Goal: Information Seeking & Learning: Learn about a topic

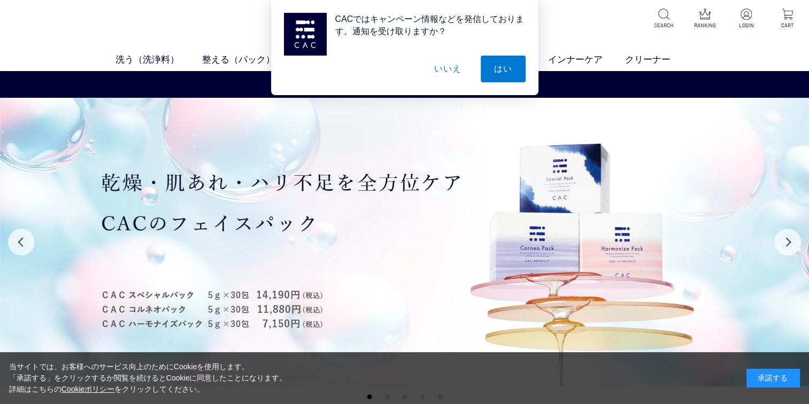
click at [756, 375] on div "承諾する" at bounding box center [772, 378] width 53 height 19
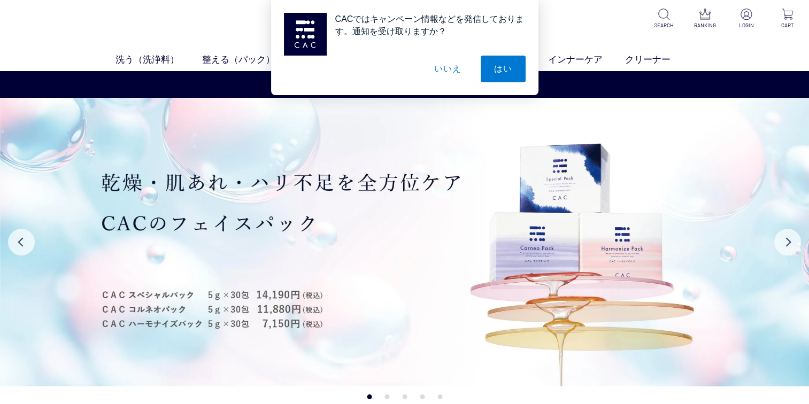
click at [450, 74] on button "いいえ" at bounding box center [447, 69] width 53 height 27
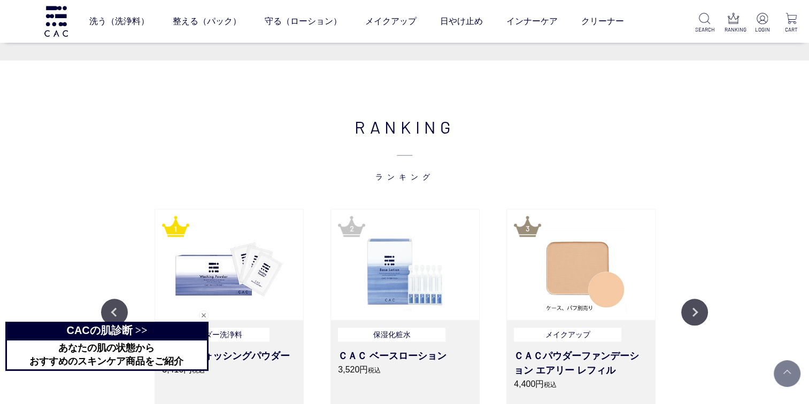
scroll to position [1229, 0]
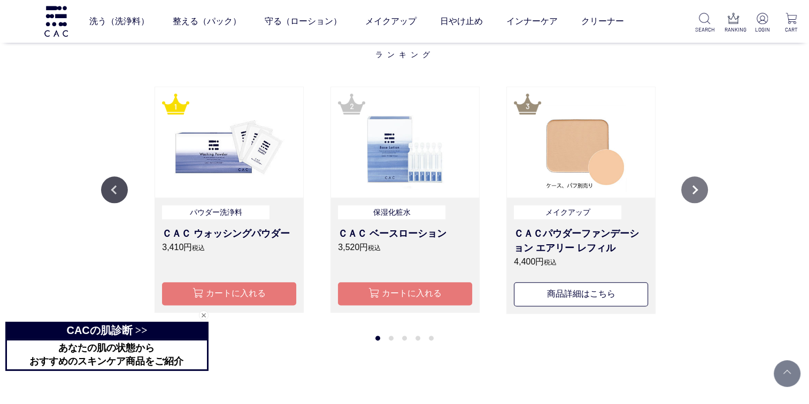
click at [693, 197] on button "Next" at bounding box center [694, 189] width 27 height 27
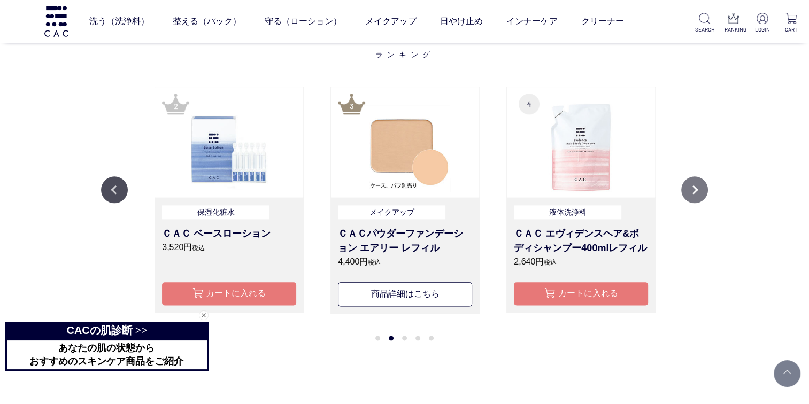
click at [693, 197] on button "Next" at bounding box center [694, 189] width 27 height 27
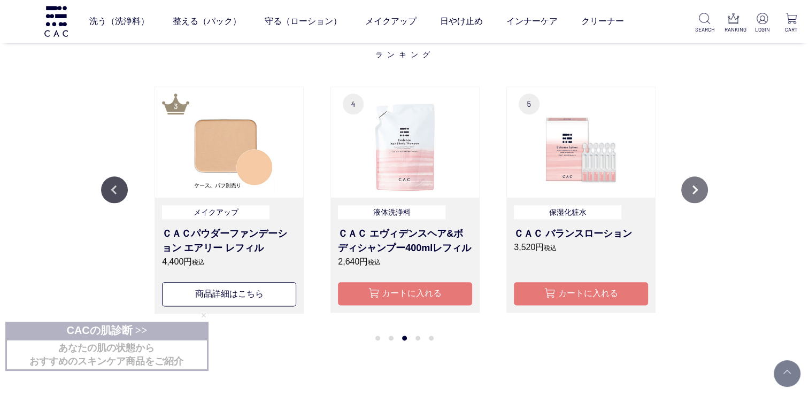
click at [690, 198] on button "Next" at bounding box center [694, 189] width 27 height 27
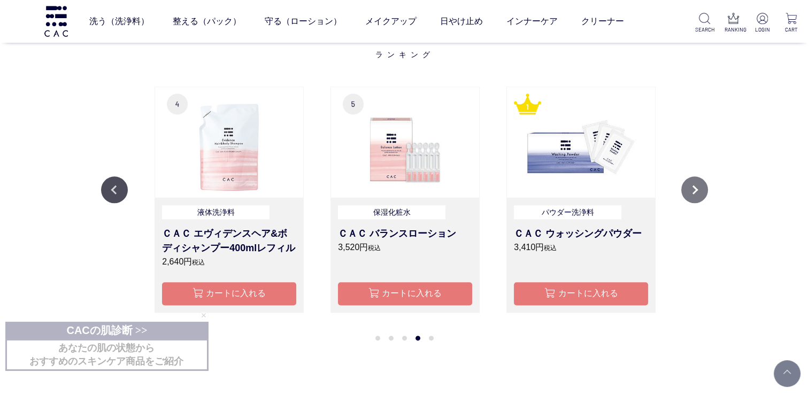
click at [690, 198] on button "Next" at bounding box center [694, 189] width 27 height 27
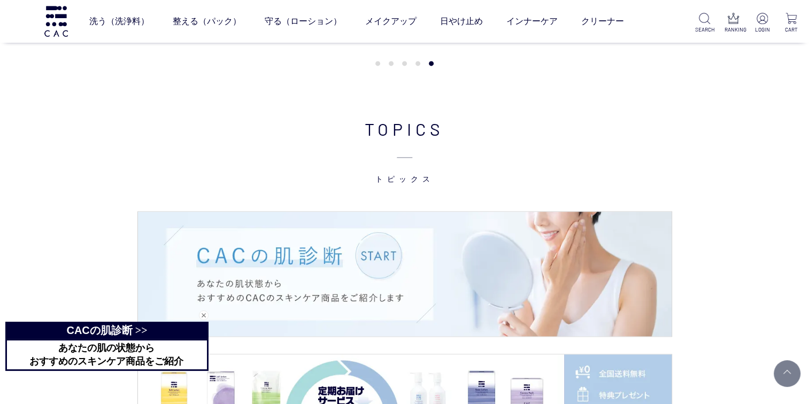
scroll to position [1550, 0]
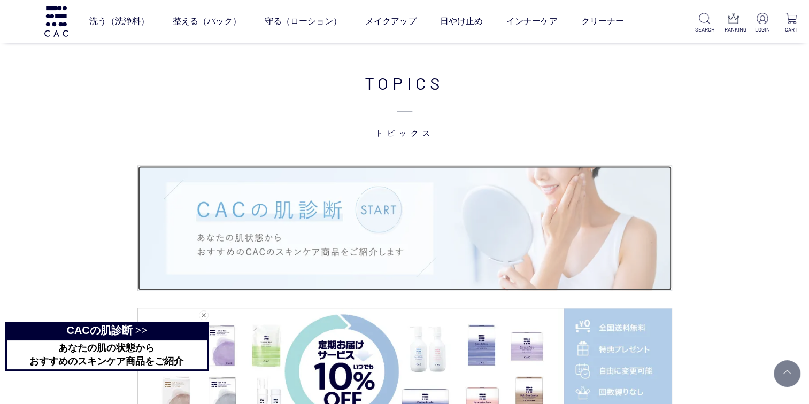
click at [394, 220] on img at bounding box center [404, 228] width 533 height 125
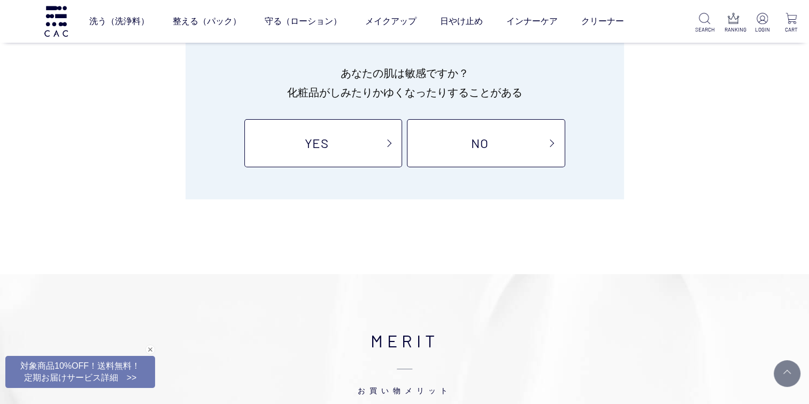
scroll to position [160, 0]
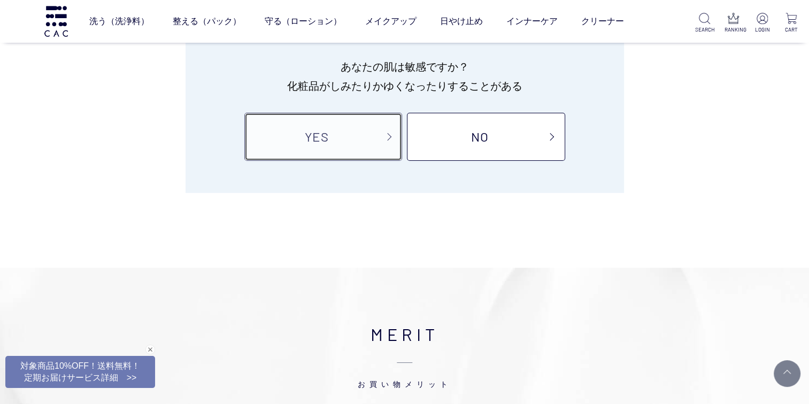
click at [342, 140] on link "YES" at bounding box center [323, 137] width 158 height 48
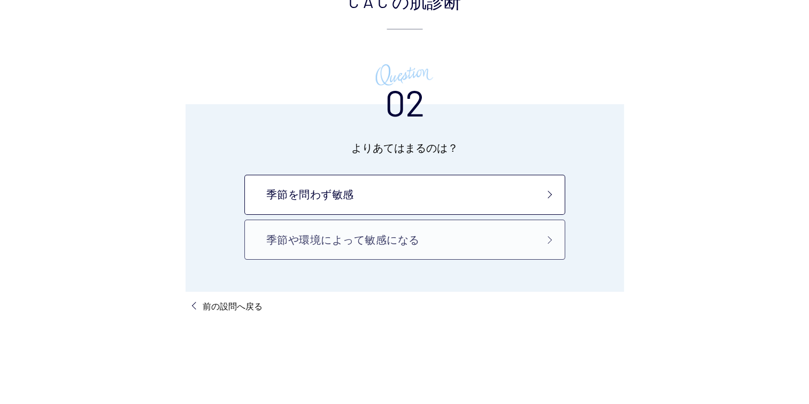
scroll to position [107, 0]
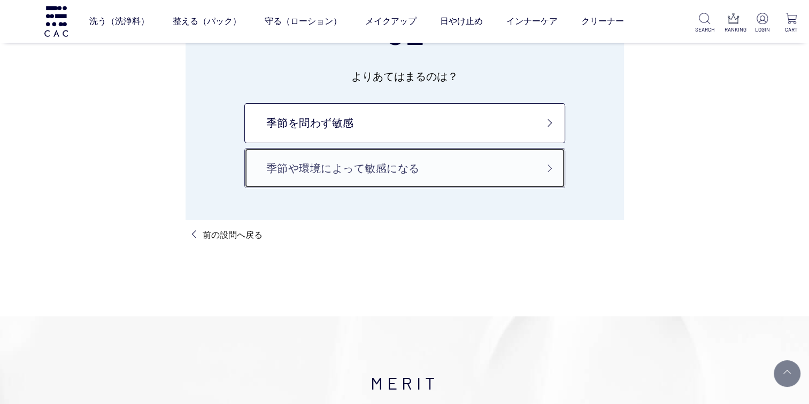
click at [346, 161] on link "季節や環境によって敏感になる" at bounding box center [404, 168] width 321 height 40
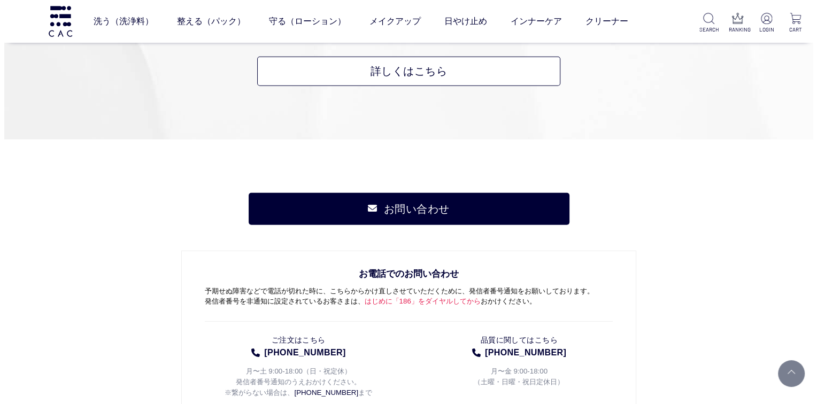
scroll to position [3100, 0]
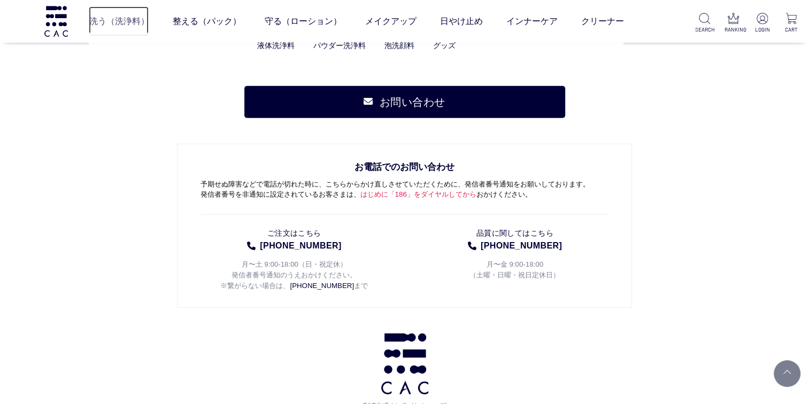
click at [97, 22] on link "洗う（洗浄料）" at bounding box center [119, 21] width 60 height 30
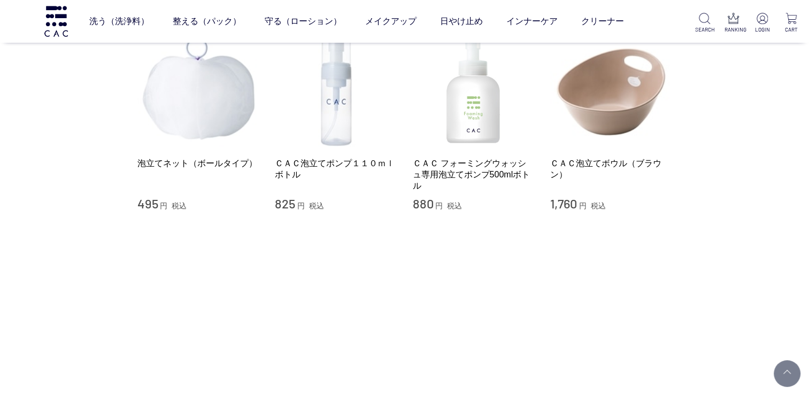
scroll to position [802, 0]
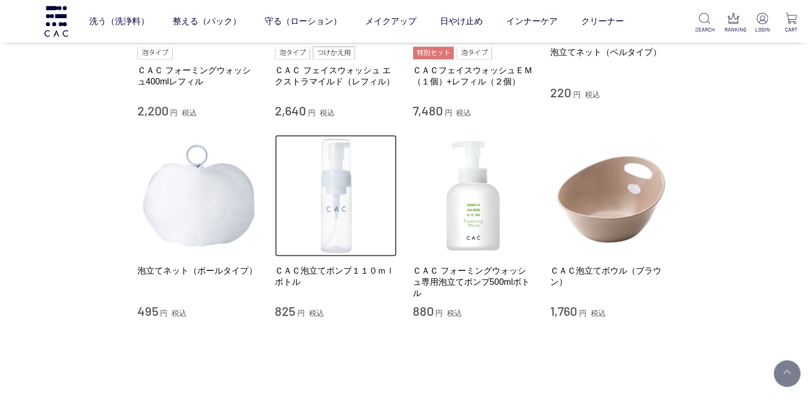
click at [331, 175] on img at bounding box center [336, 196] width 122 height 122
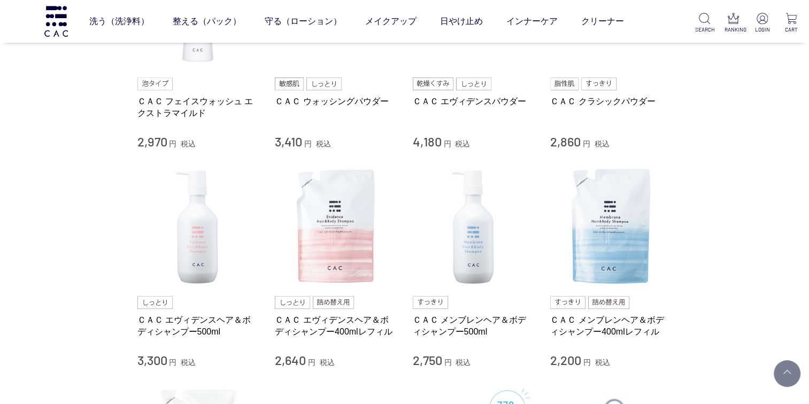
scroll to position [214, 0]
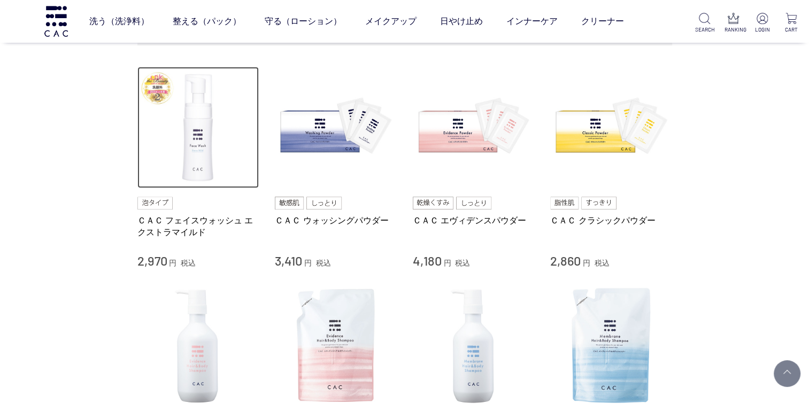
click at [193, 156] on img at bounding box center [198, 128] width 122 height 122
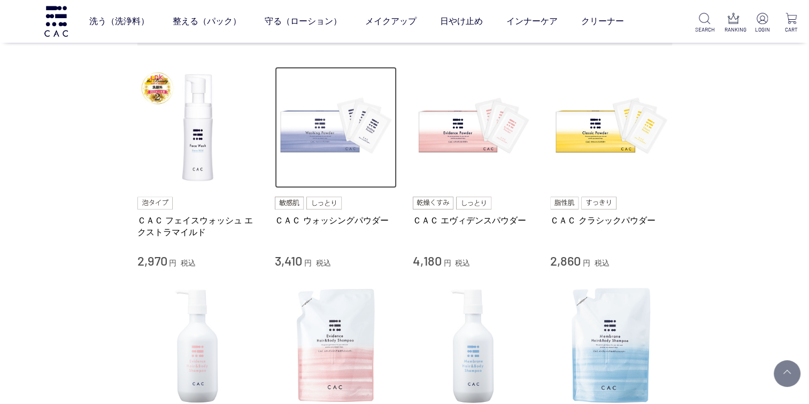
click at [292, 118] on img at bounding box center [336, 128] width 122 height 122
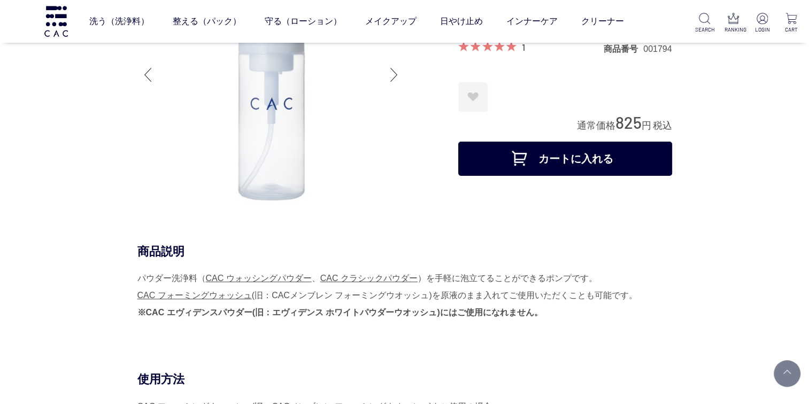
scroll to position [267, 0]
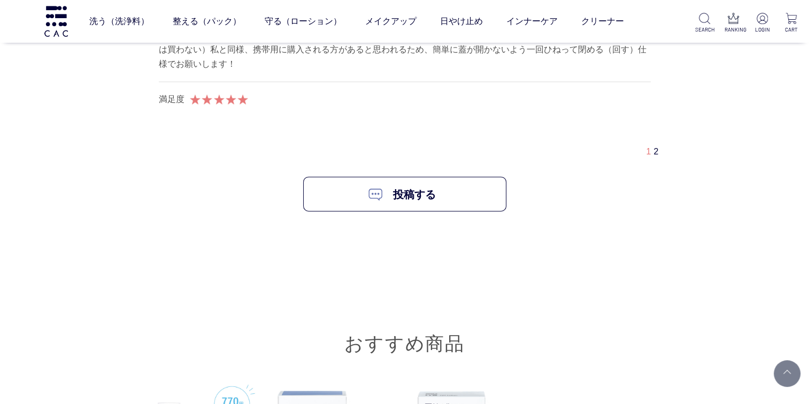
scroll to position [10796, 0]
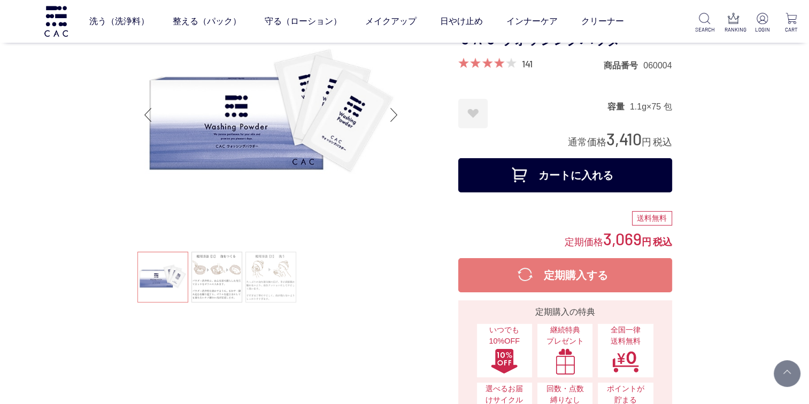
scroll to position [214, 0]
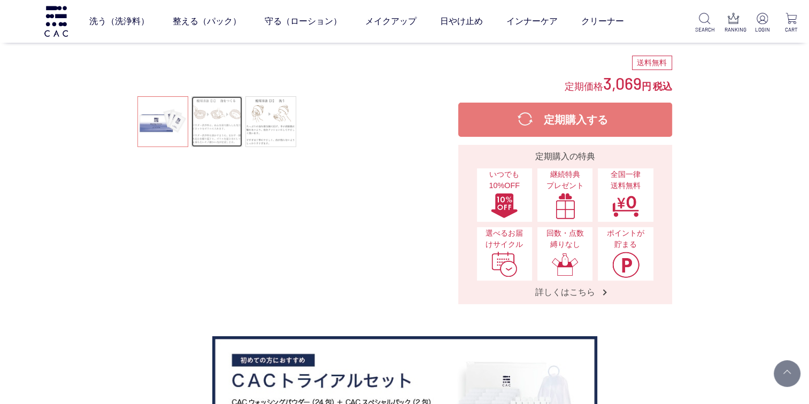
click at [209, 119] on link at bounding box center [216, 121] width 51 height 51
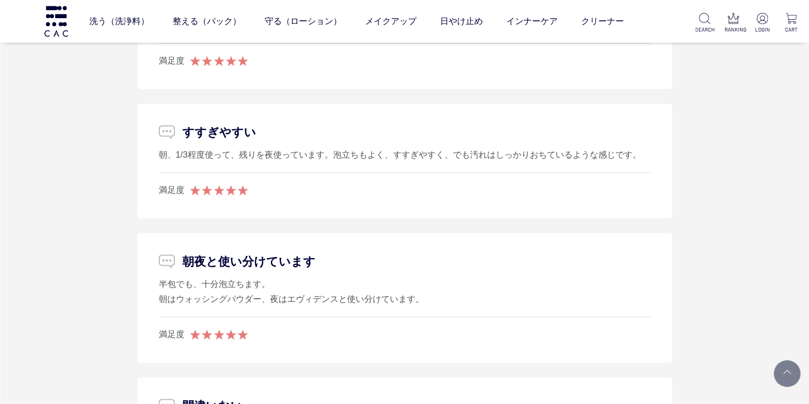
scroll to position [6467, 0]
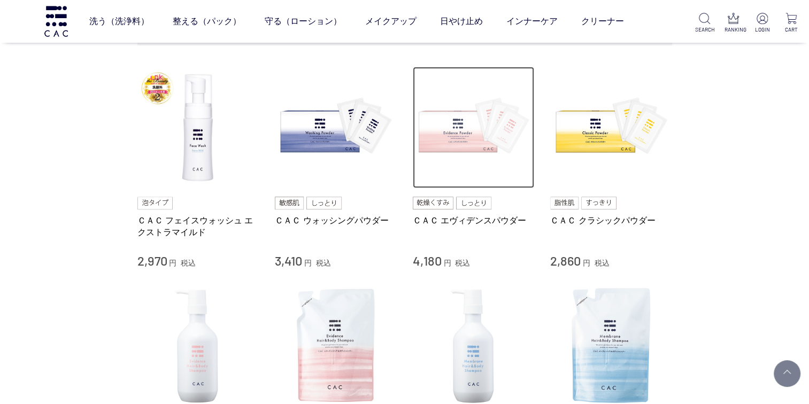
click at [429, 134] on img at bounding box center [474, 128] width 122 height 122
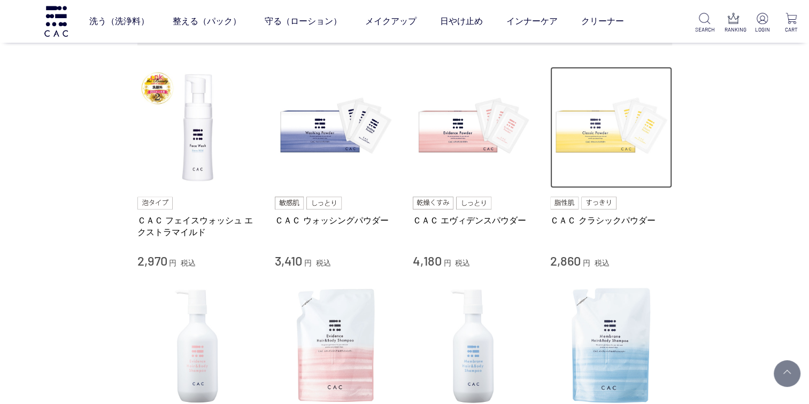
click at [563, 134] on img at bounding box center [611, 128] width 122 height 122
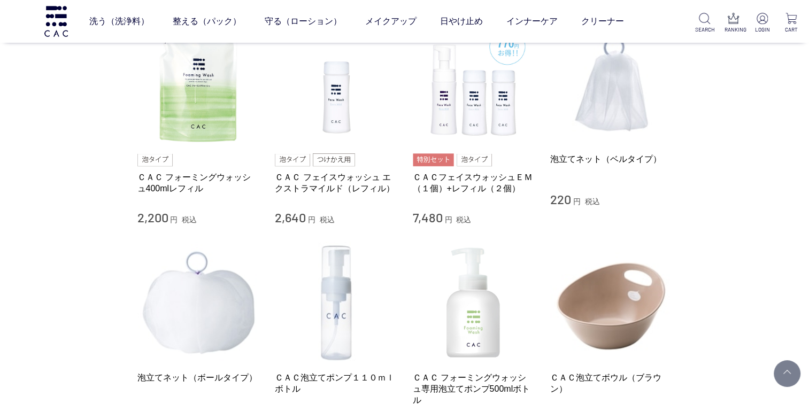
scroll to position [534, 0]
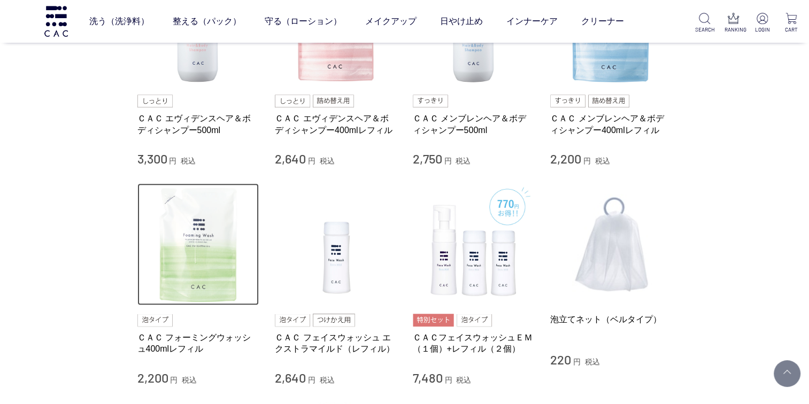
click at [202, 215] on img at bounding box center [198, 244] width 122 height 122
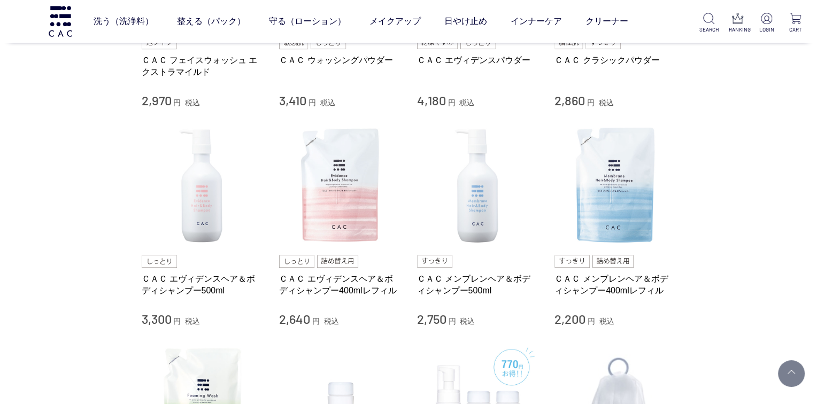
scroll to position [214, 0]
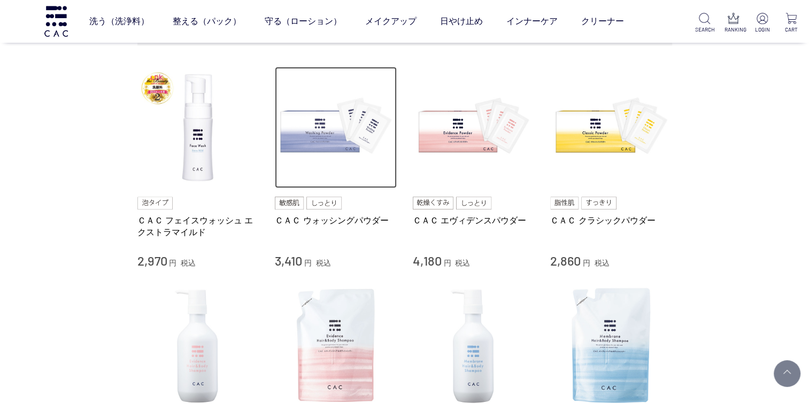
click at [299, 131] on img at bounding box center [336, 128] width 122 height 122
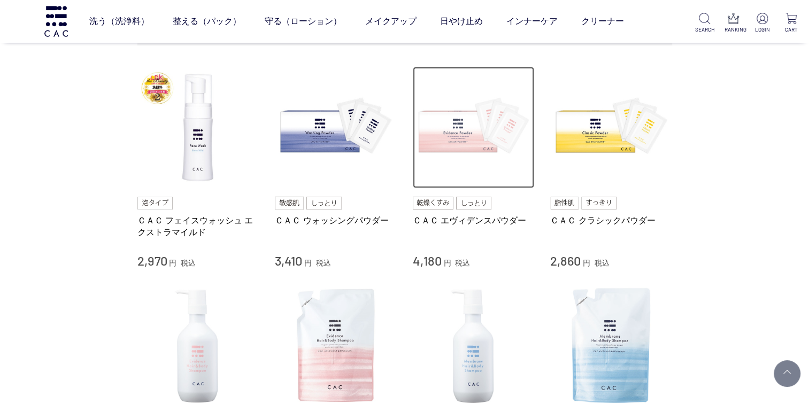
click at [432, 131] on img at bounding box center [474, 128] width 122 height 122
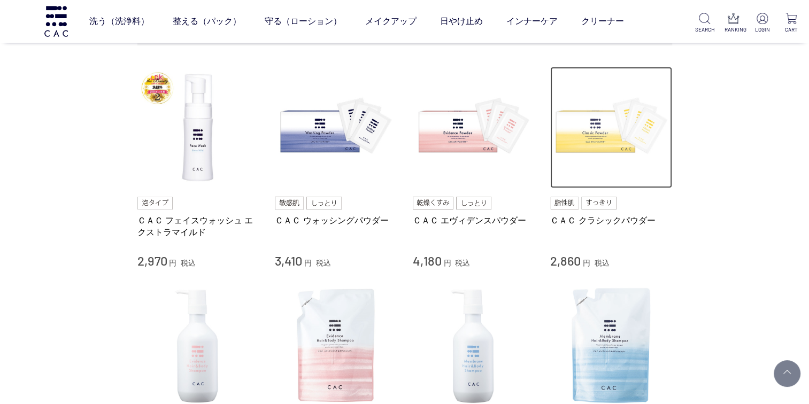
click at [564, 139] on img at bounding box center [611, 128] width 122 height 122
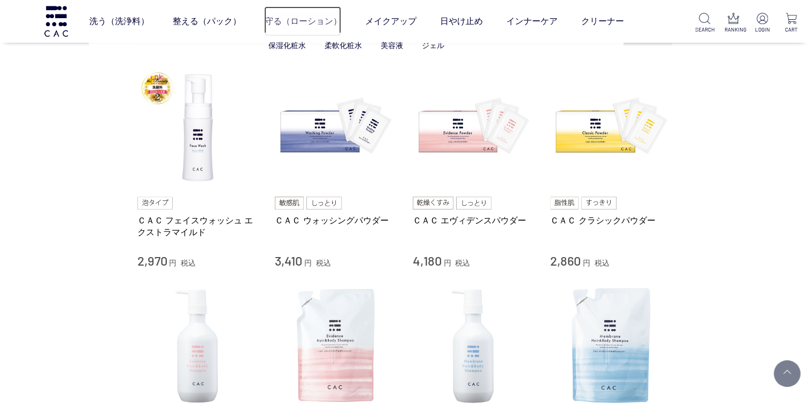
click at [276, 25] on link "守る（ローション）" at bounding box center [302, 21] width 77 height 30
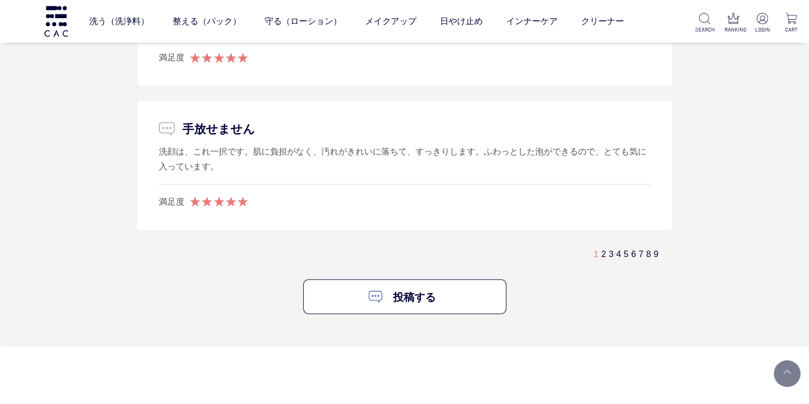
scroll to position [6413, 0]
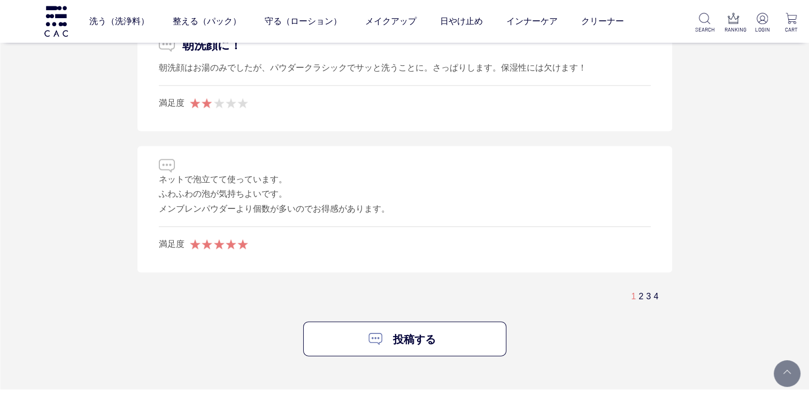
scroll to position [6467, 0]
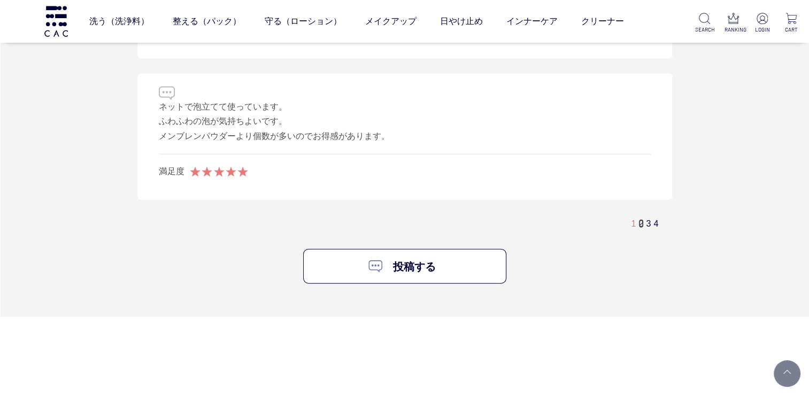
click at [639, 223] on link "2" at bounding box center [640, 223] width 5 height 9
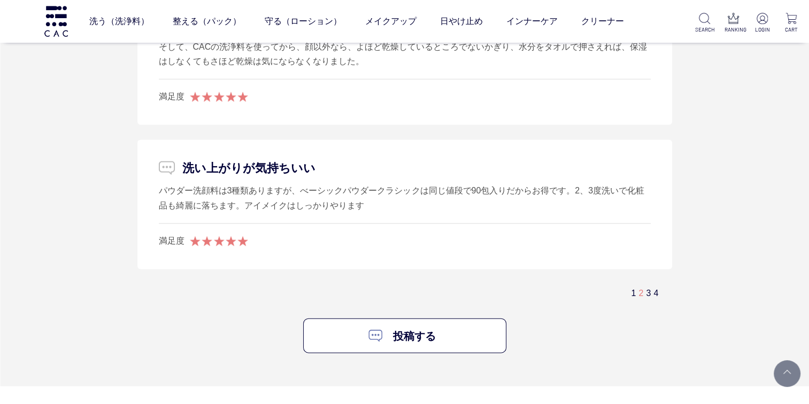
scroll to position [6437, 0]
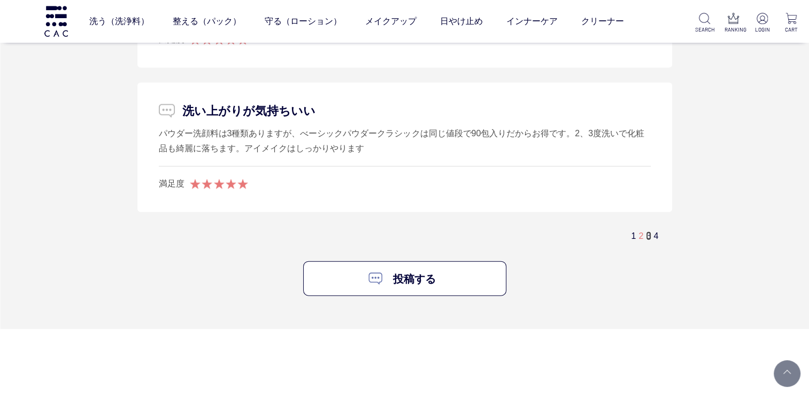
click at [647, 238] on link "3" at bounding box center [648, 235] width 5 height 9
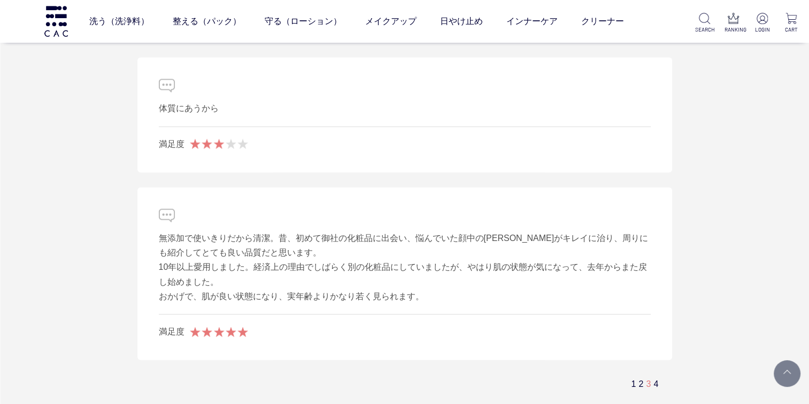
scroll to position [6490, 0]
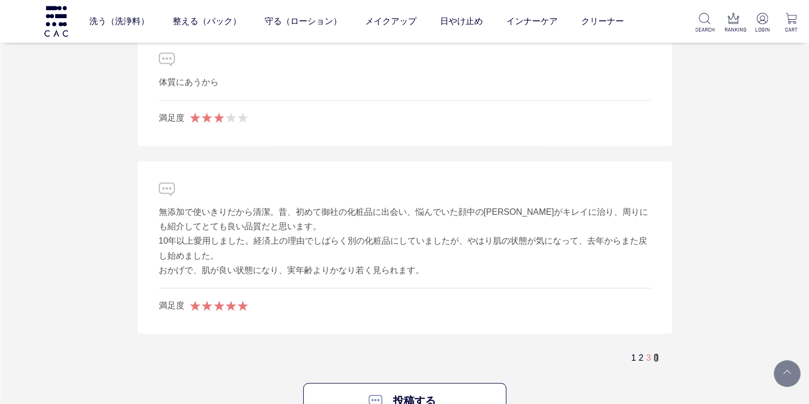
click at [656, 355] on link "4" at bounding box center [655, 357] width 5 height 9
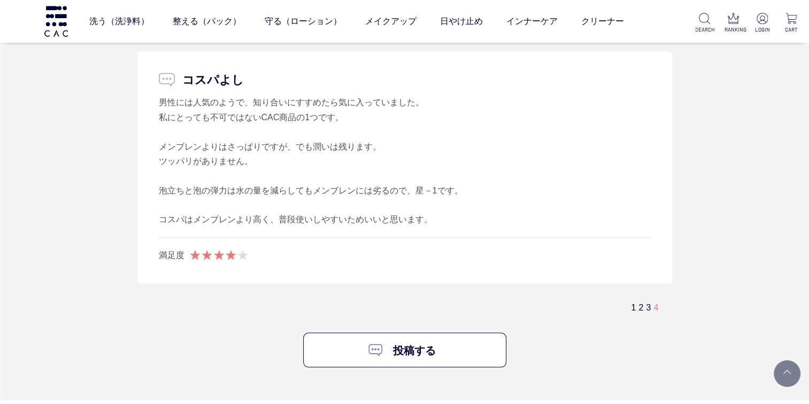
scroll to position [5902, 0]
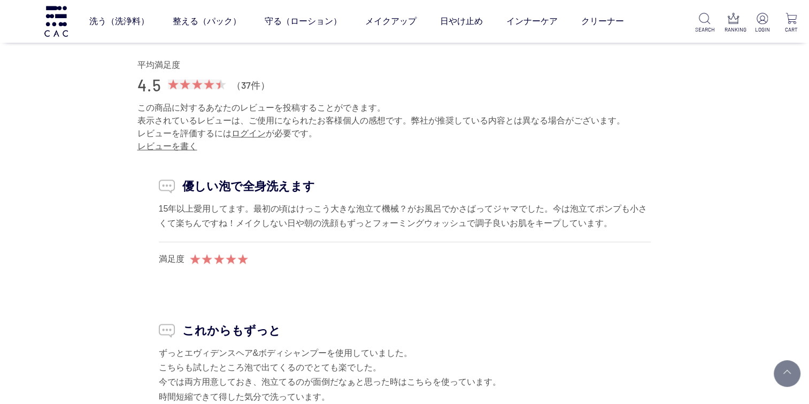
scroll to position [1496, 0]
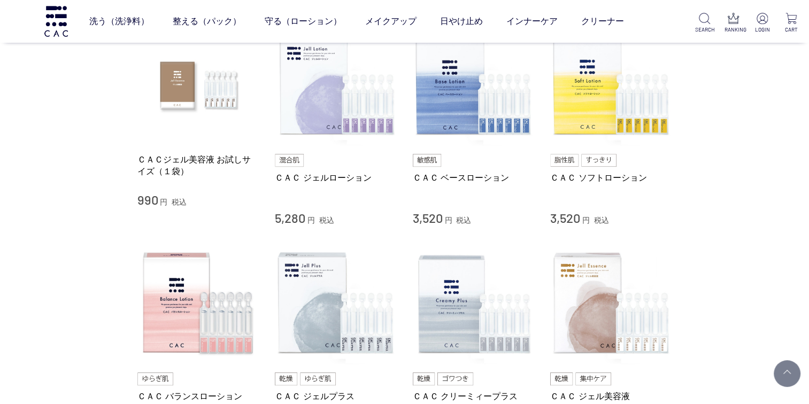
scroll to position [214, 0]
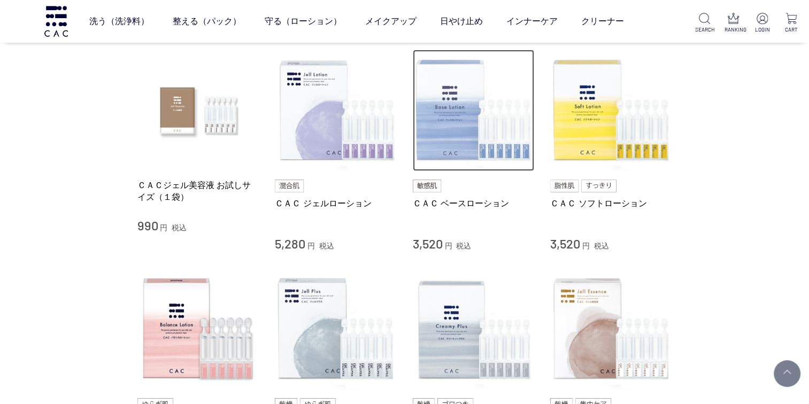
click at [463, 93] on img at bounding box center [474, 111] width 122 height 122
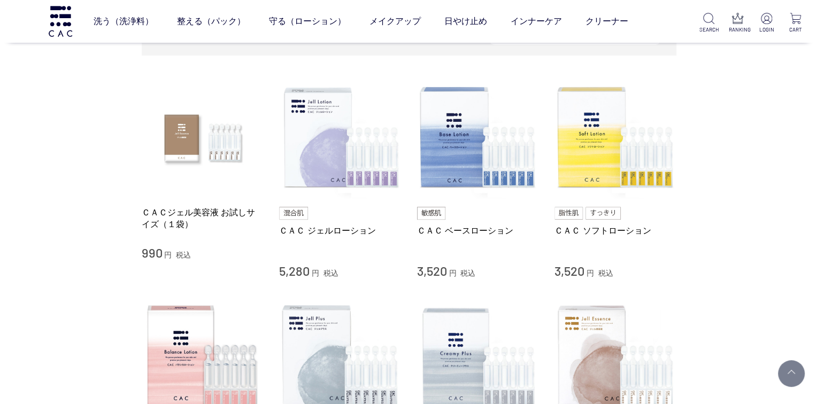
scroll to position [160, 0]
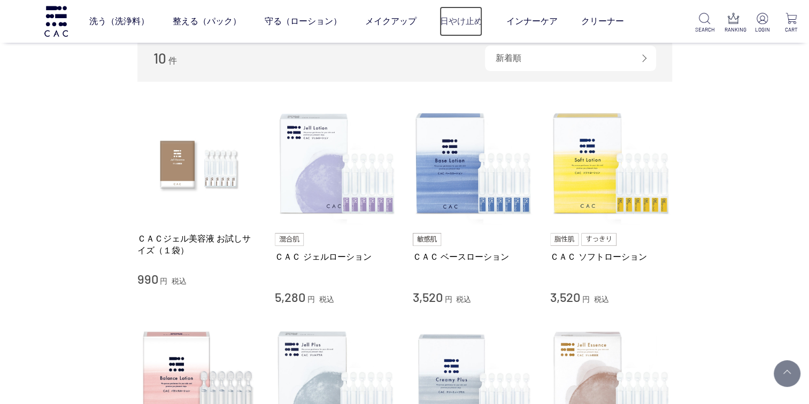
click at [449, 18] on link "日やけ止め" at bounding box center [460, 21] width 43 height 30
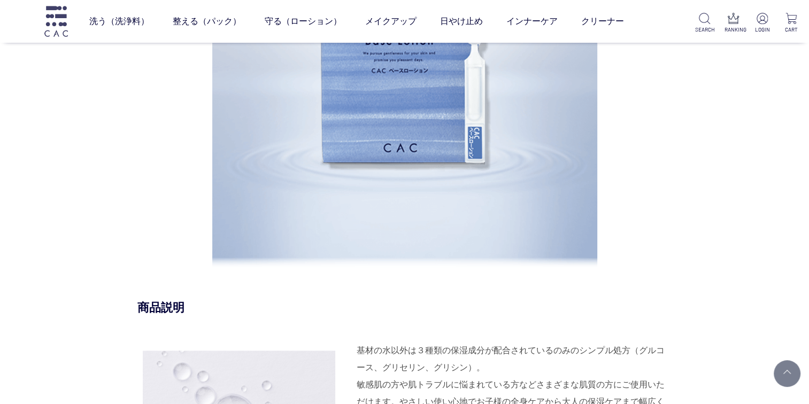
scroll to position [1069, 0]
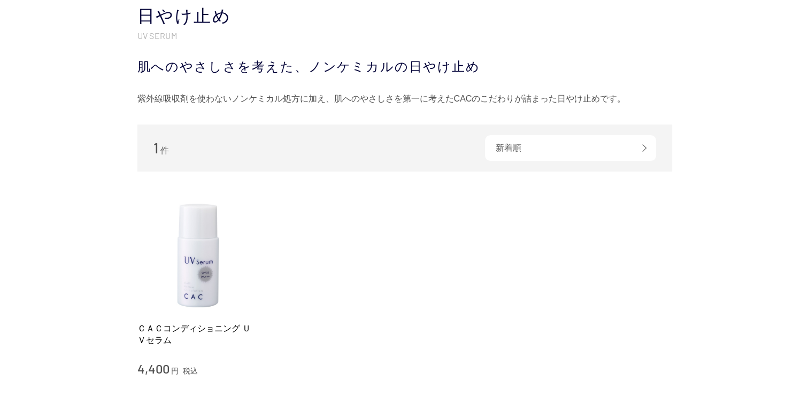
scroll to position [214, 0]
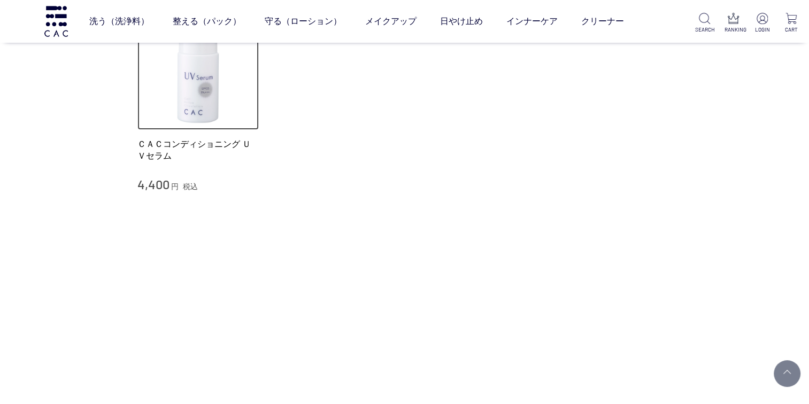
click at [205, 91] on img at bounding box center [198, 70] width 122 height 122
click at [186, 103] on img at bounding box center [198, 70] width 122 height 122
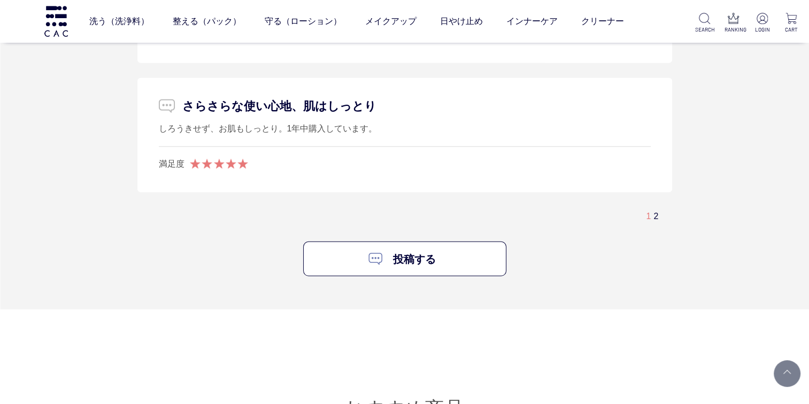
scroll to position [2886, 0]
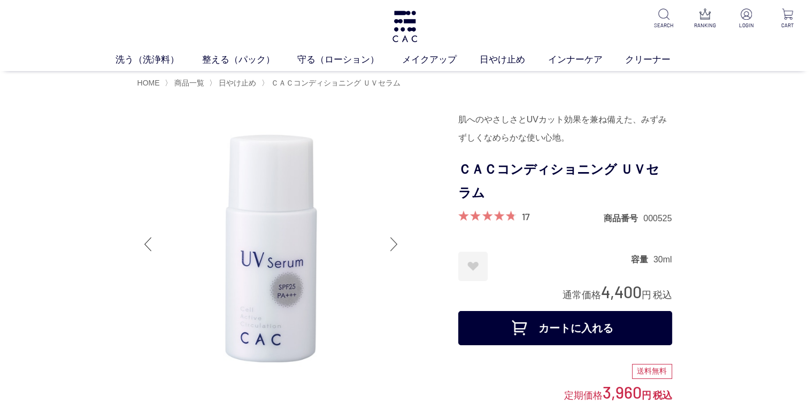
click at [391, 241] on div at bounding box center [393, 244] width 21 height 43
click at [391, 243] on div at bounding box center [393, 244] width 21 height 43
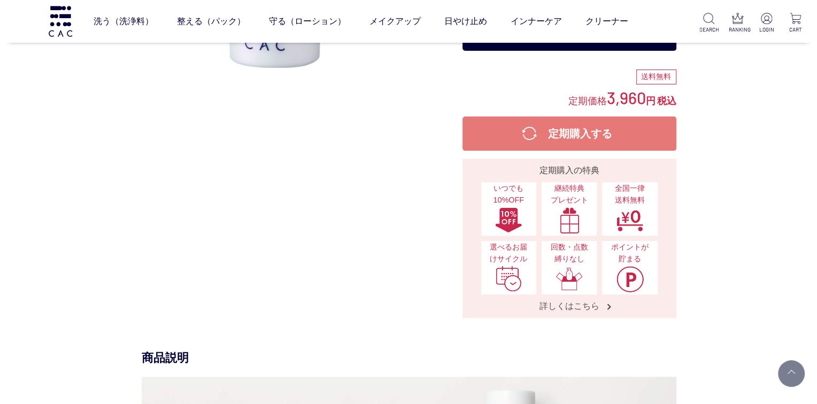
scroll to position [160, 0]
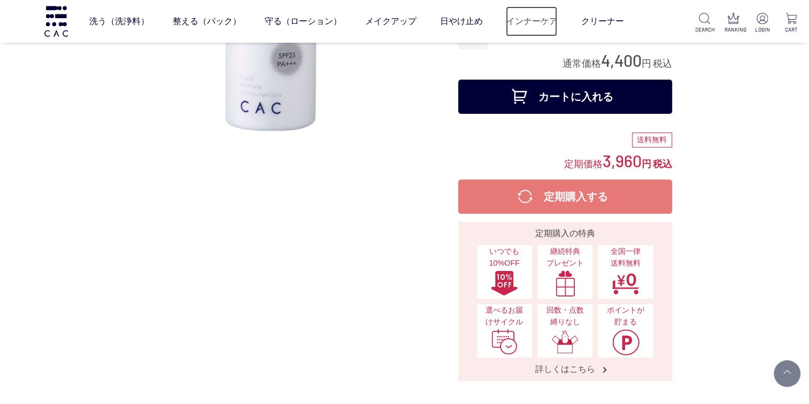
click at [515, 22] on link "インナーケア" at bounding box center [531, 21] width 51 height 30
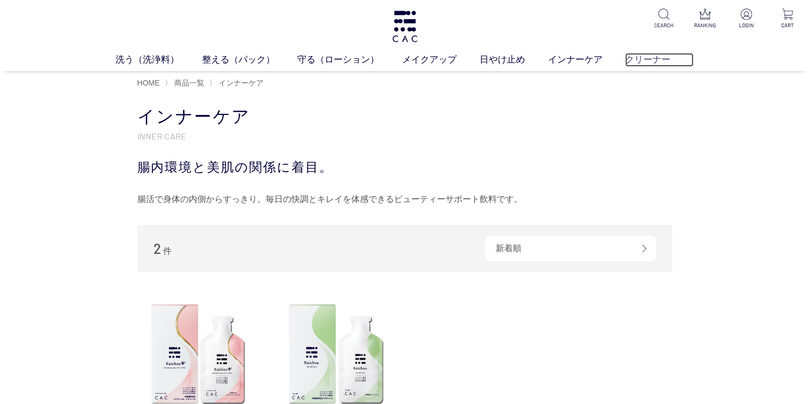
click at [632, 60] on link "クリーナー" at bounding box center [659, 60] width 68 height 14
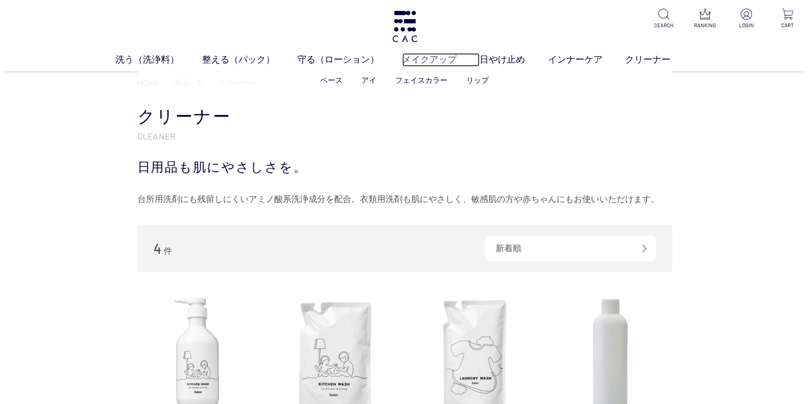
click at [443, 59] on link "メイクアップ" at bounding box center [440, 60] width 77 height 14
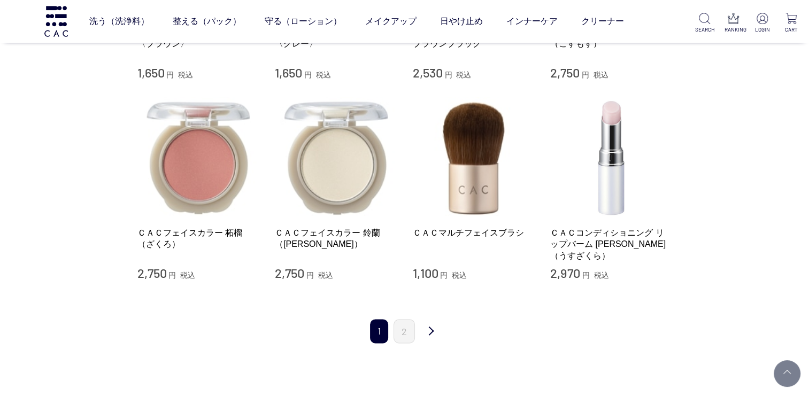
scroll to position [1283, 0]
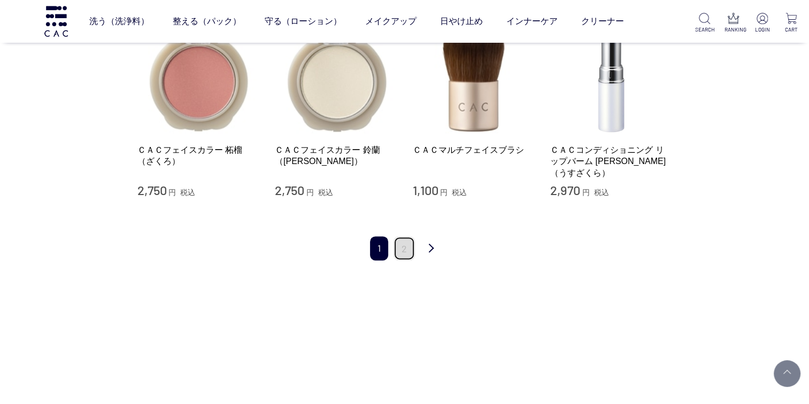
click at [401, 236] on link "2" at bounding box center [403, 248] width 21 height 24
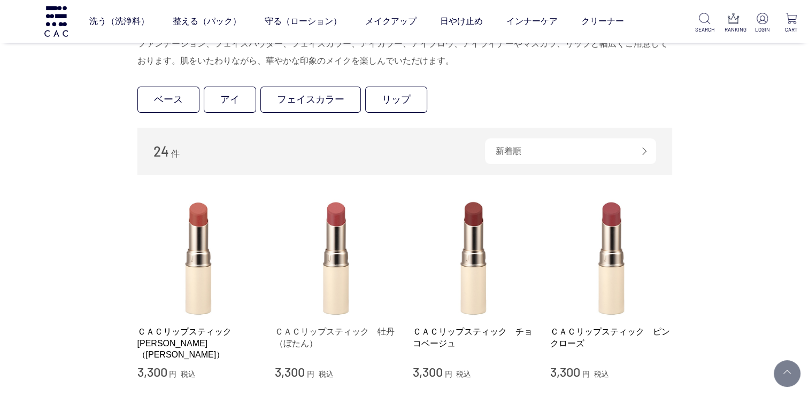
scroll to position [214, 0]
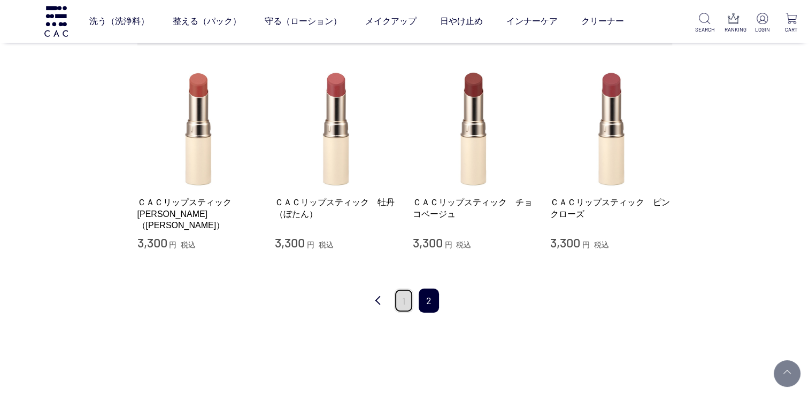
click at [402, 296] on link "1" at bounding box center [403, 301] width 19 height 24
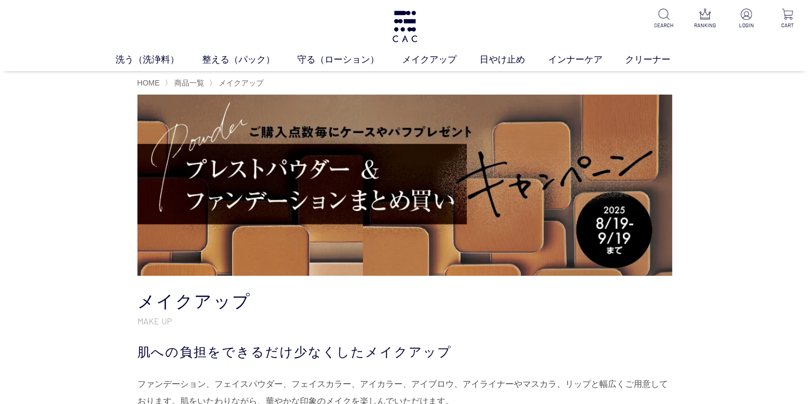
click at [395, 229] on img at bounding box center [404, 185] width 534 height 181
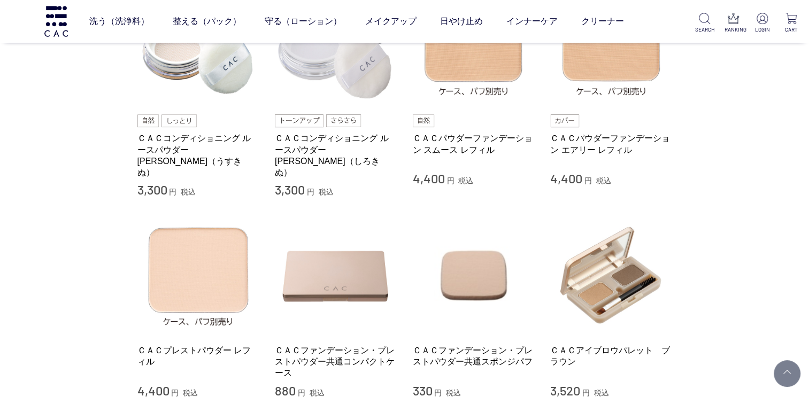
scroll to position [428, 0]
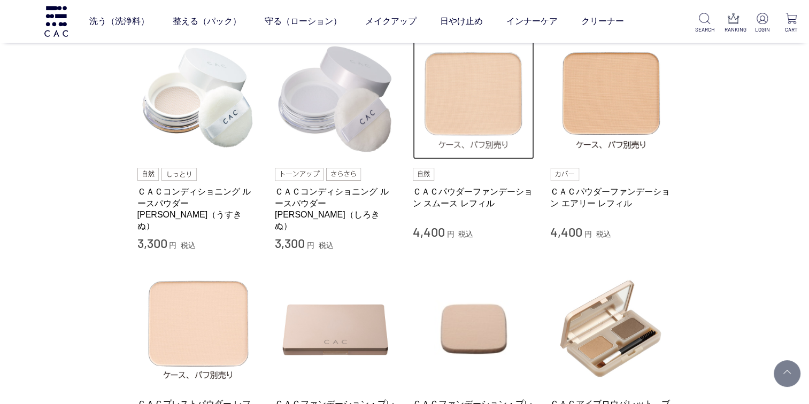
click at [453, 110] on img at bounding box center [474, 99] width 122 height 122
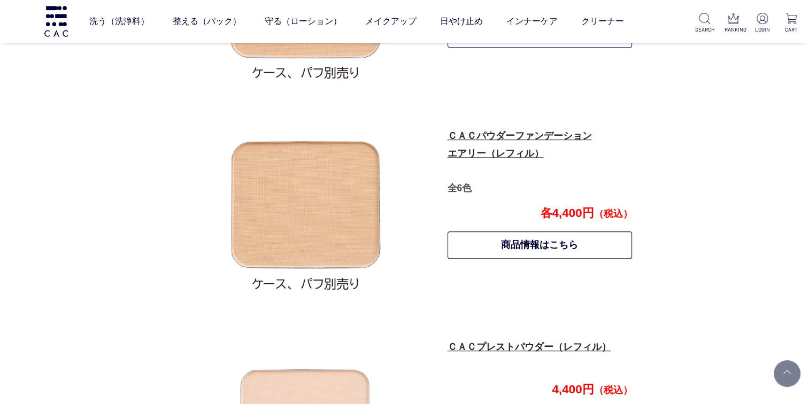
scroll to position [778, 0]
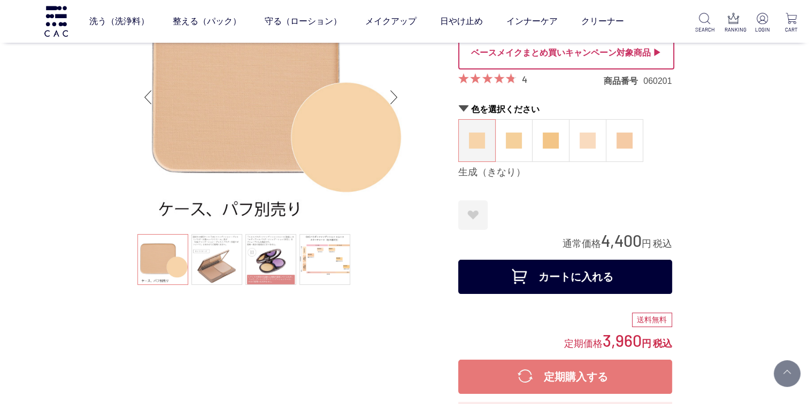
scroll to position [107, 0]
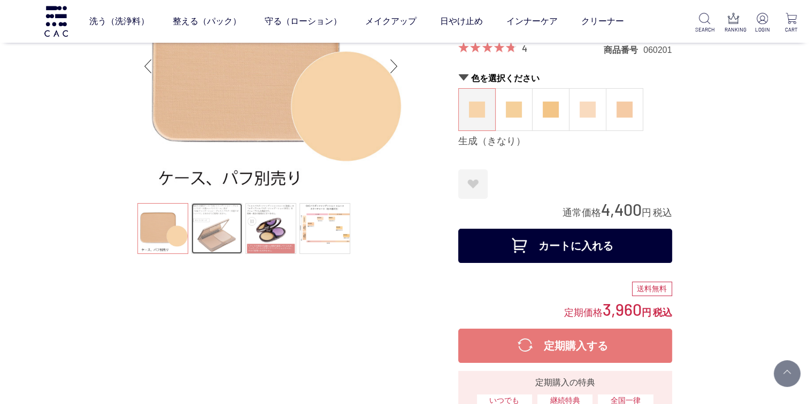
click at [228, 228] on link at bounding box center [216, 228] width 51 height 51
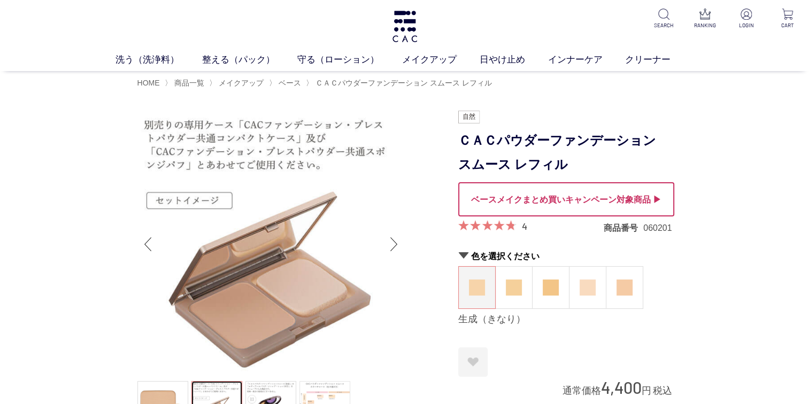
scroll to position [53, 0]
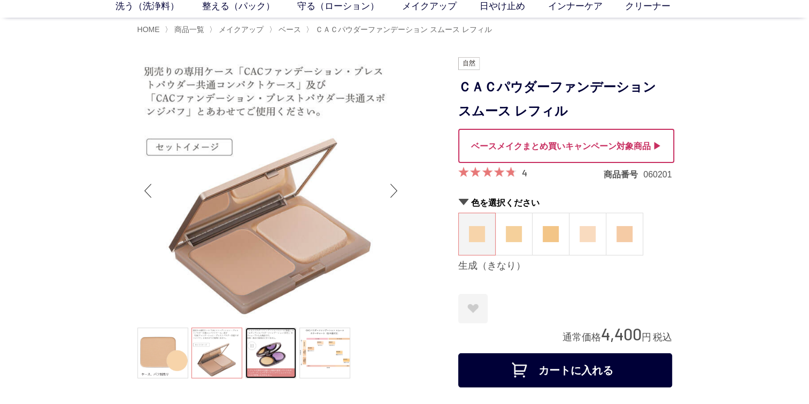
click at [276, 332] on link at bounding box center [270, 353] width 51 height 51
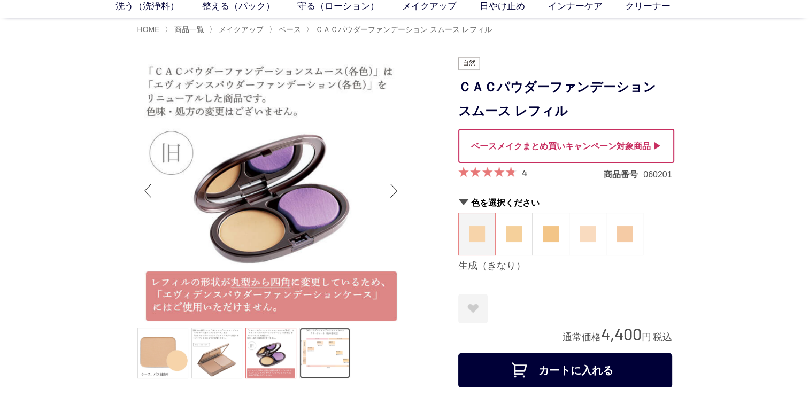
click at [325, 348] on link at bounding box center [324, 353] width 51 height 51
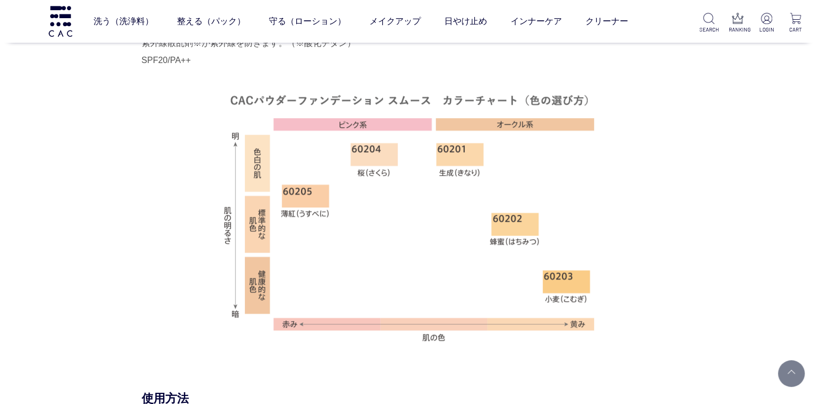
scroll to position [909, 0]
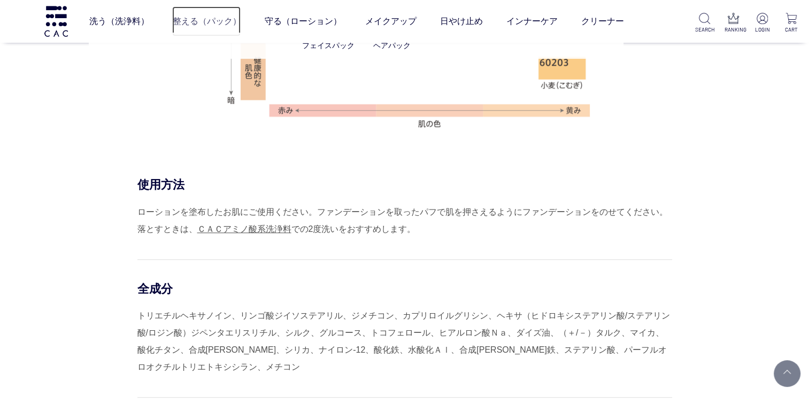
click at [217, 22] on link "整える（パック）" at bounding box center [206, 21] width 68 height 30
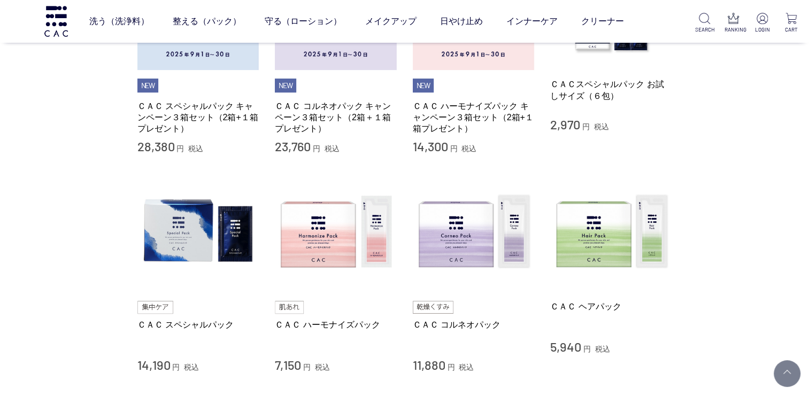
scroll to position [321, 0]
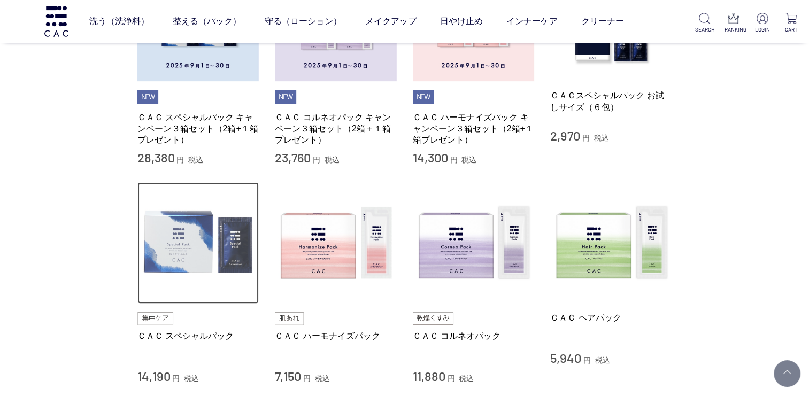
click at [186, 226] on img at bounding box center [198, 243] width 122 height 122
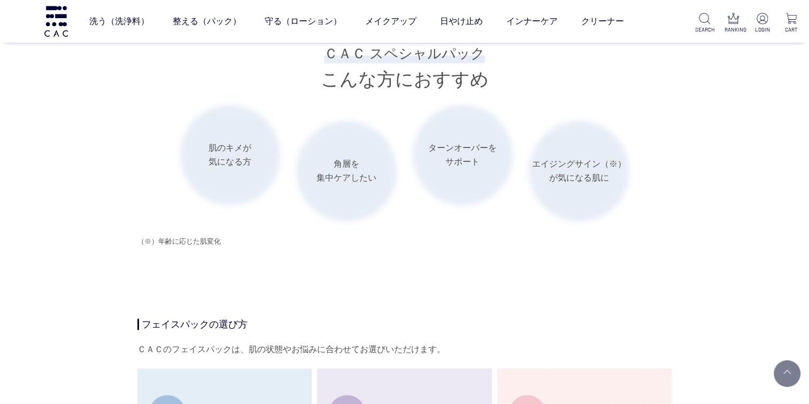
scroll to position [1924, 0]
